Goal: Transaction & Acquisition: Purchase product/service

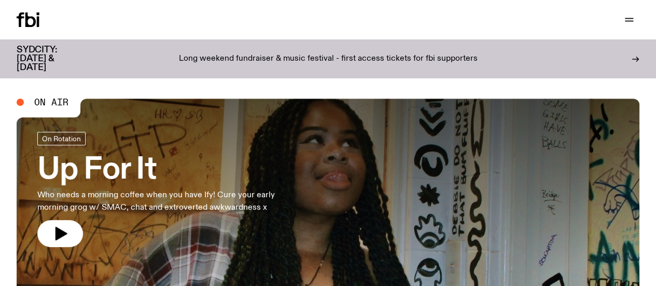
click at [139, 50] on div "Long weekend fundraiser & music festival - first access tickets for fbi support…" at bounding box center [328, 59] width 474 height 26
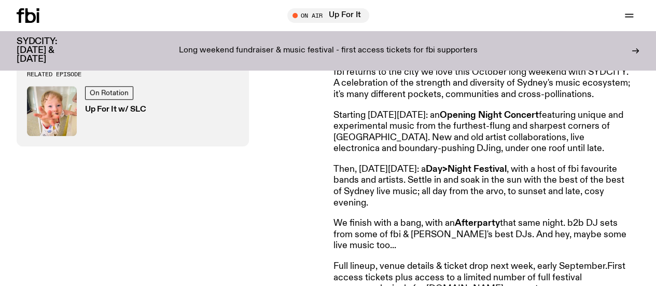
scroll to position [426, 0]
click at [450, 203] on p "Then, [DATE][DATE]: a Day>Night Festival , with a host of fbi favourite bands a…" at bounding box center [483, 186] width 299 height 45
click at [450, 203] on p "Then, on Saturday October 4: a Day>Night Festival , with a host of fbi favourit…" at bounding box center [483, 186] width 299 height 45
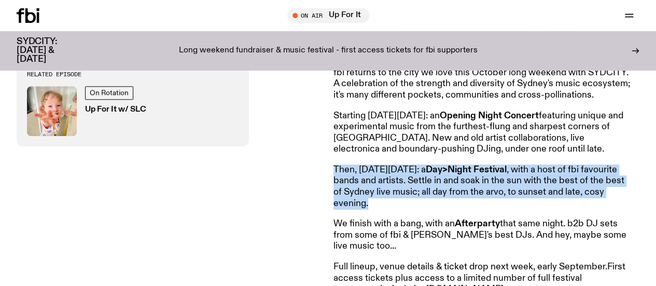
drag, startPoint x: 450, startPoint y: 203, endPoint x: 430, endPoint y: 176, distance: 33.3
click at [430, 176] on p "Then, on Saturday October 4: a Day>Night Festival , with a host of fbi favourit…" at bounding box center [483, 186] width 299 height 45
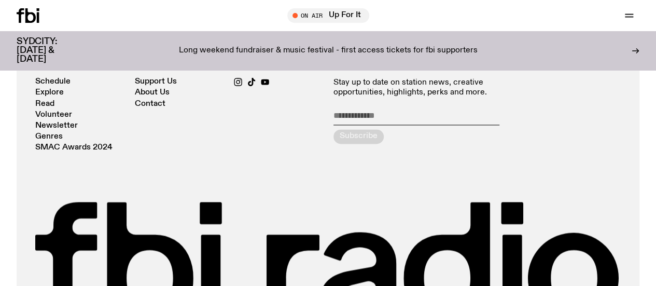
scroll to position [865, 0]
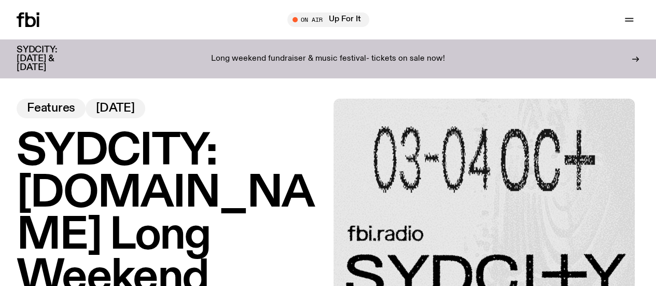
click at [95, 60] on div "Long weekend fundraiser & music festival- tickets on sale now!" at bounding box center [328, 59] width 474 height 26
click at [33, 19] on icon at bounding box center [28, 19] width 23 height 15
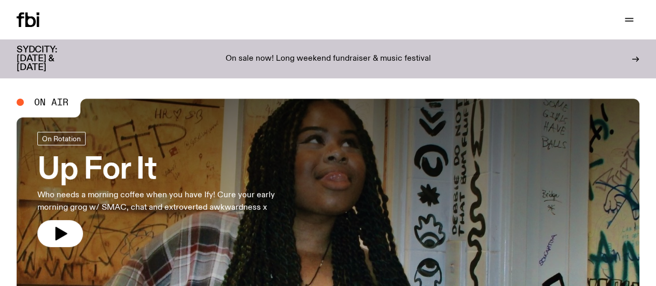
click at [298, 54] on p "On sale now! Long weekend fundraiser & music festival" at bounding box center [328, 58] width 205 height 9
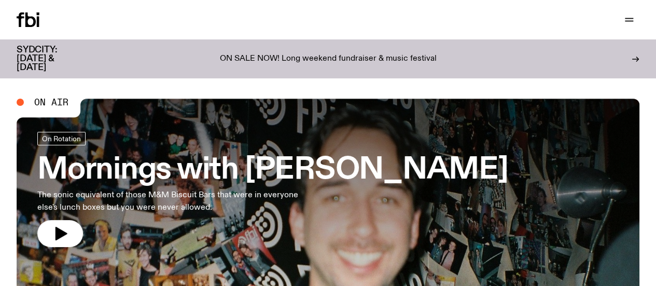
click at [298, 54] on p "ON SALE NOW! Long weekend fundraiser & music festival" at bounding box center [328, 58] width 217 height 9
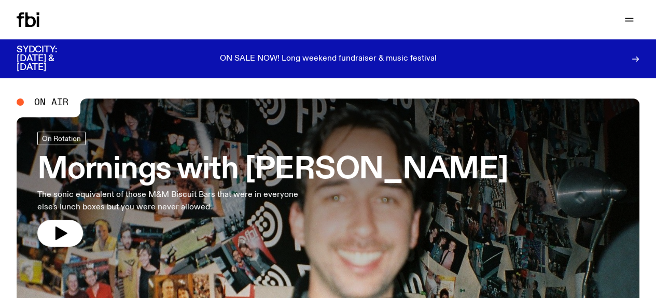
click at [325, 54] on p "ON SALE NOW! Long weekend fundraiser & music festival" at bounding box center [328, 58] width 217 height 9
click at [0, 0] on link "Explore" at bounding box center [0, 0] width 0 height 0
click at [290, 54] on p "ON SALE NOW! Long weekend fundraiser & music festival" at bounding box center [328, 58] width 217 height 9
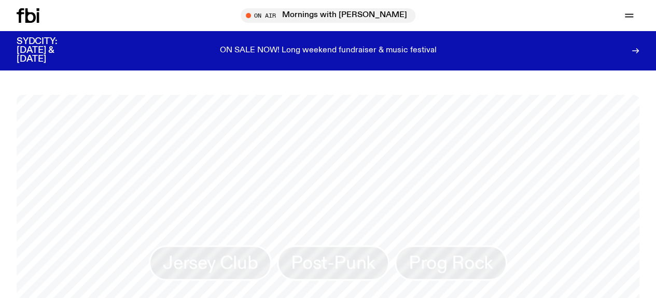
scroll to position [726, 0]
click at [0, 0] on link "Read" at bounding box center [0, 0] width 0 height 0
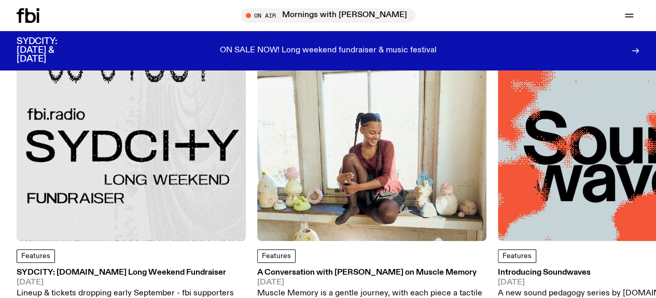
scroll to position [108, 0]
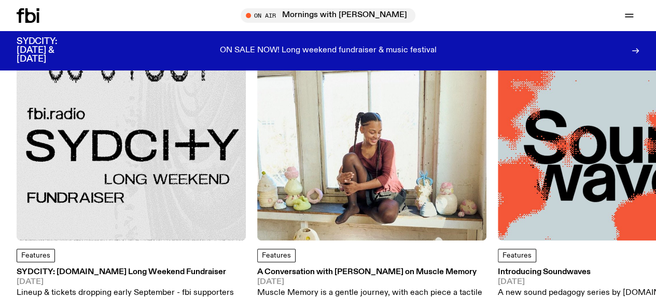
click at [187, 138] on img at bounding box center [131, 125] width 229 height 229
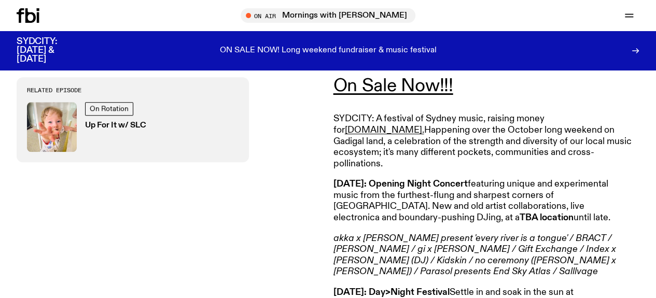
scroll to position [349, 0]
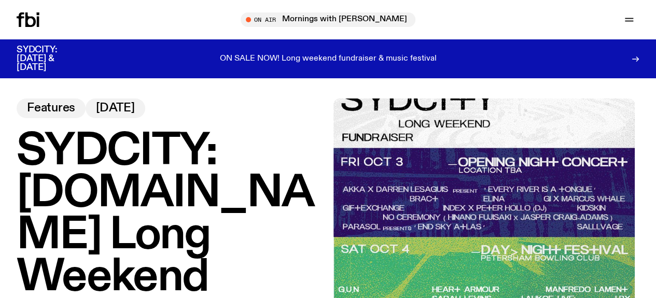
click at [0, 0] on link "Read" at bounding box center [0, 0] width 0 height 0
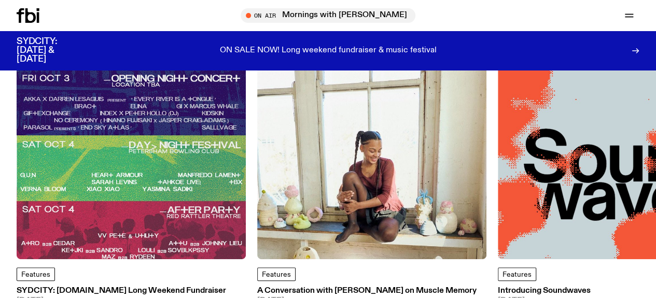
scroll to position [88, 0]
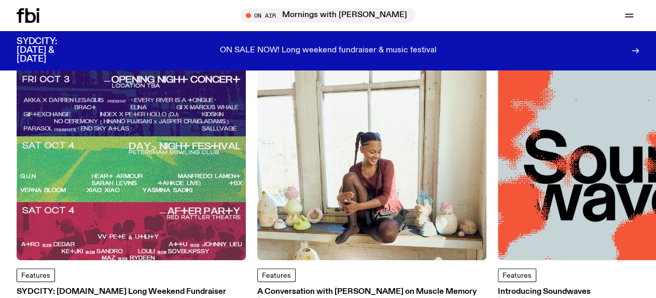
click at [53, 175] on img at bounding box center [131, 145] width 229 height 229
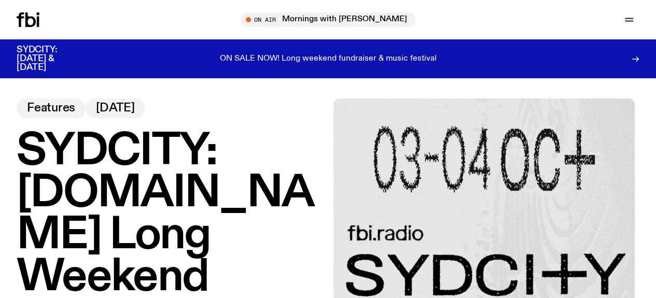
click at [35, 27] on icon at bounding box center [30, 19] width 10 height 15
